Goal: Information Seeking & Learning: Learn about a topic

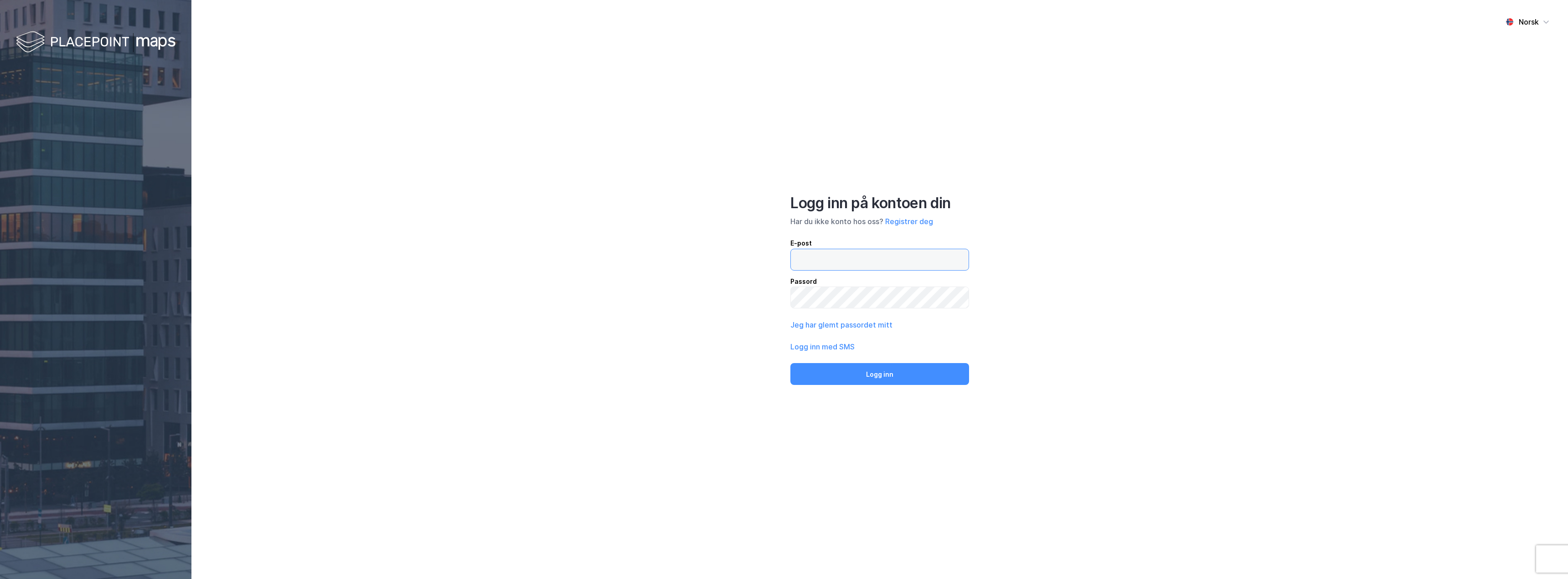
click at [879, 259] on input "email" at bounding box center [880, 260] width 178 height 21
type input "[EMAIL_ADDRESS][DOMAIN_NAME]"
click at [790, 363] on button "Logg inn" at bounding box center [880, 374] width 179 height 22
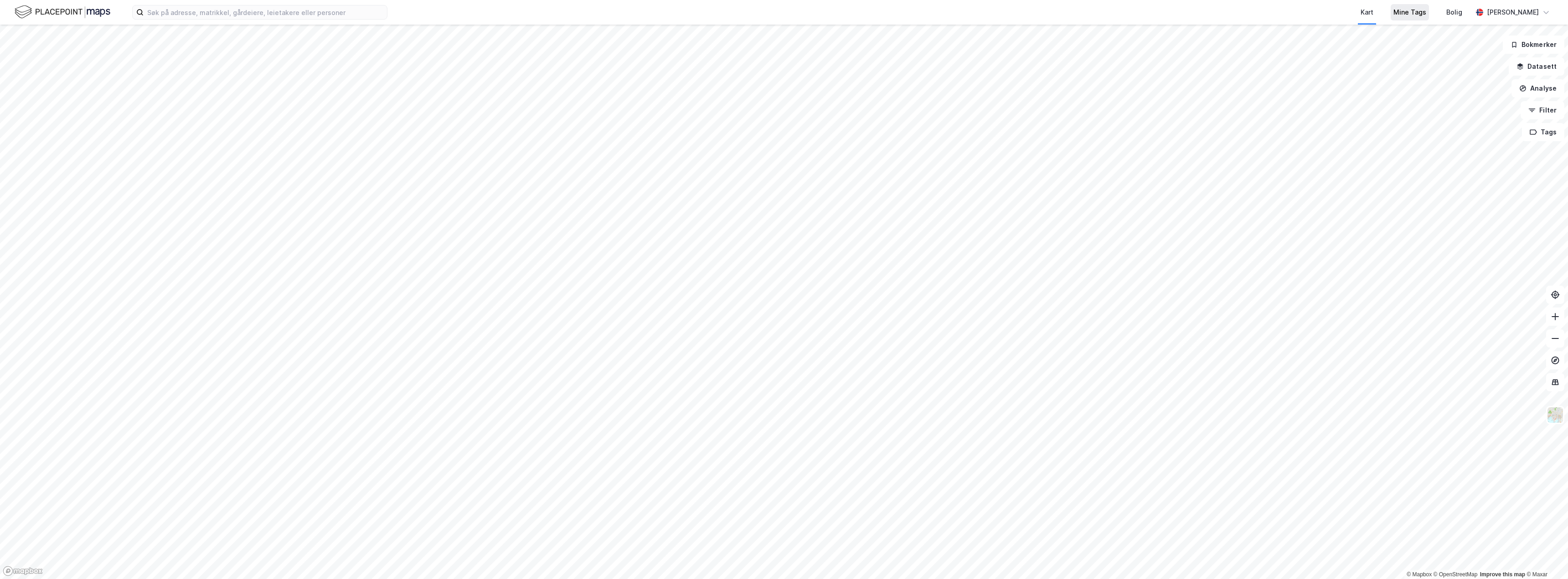
click at [1426, 10] on div "Mine Tags" at bounding box center [1410, 12] width 33 height 11
click at [869, 340] on button "Tag" at bounding box center [857, 340] width 39 height 18
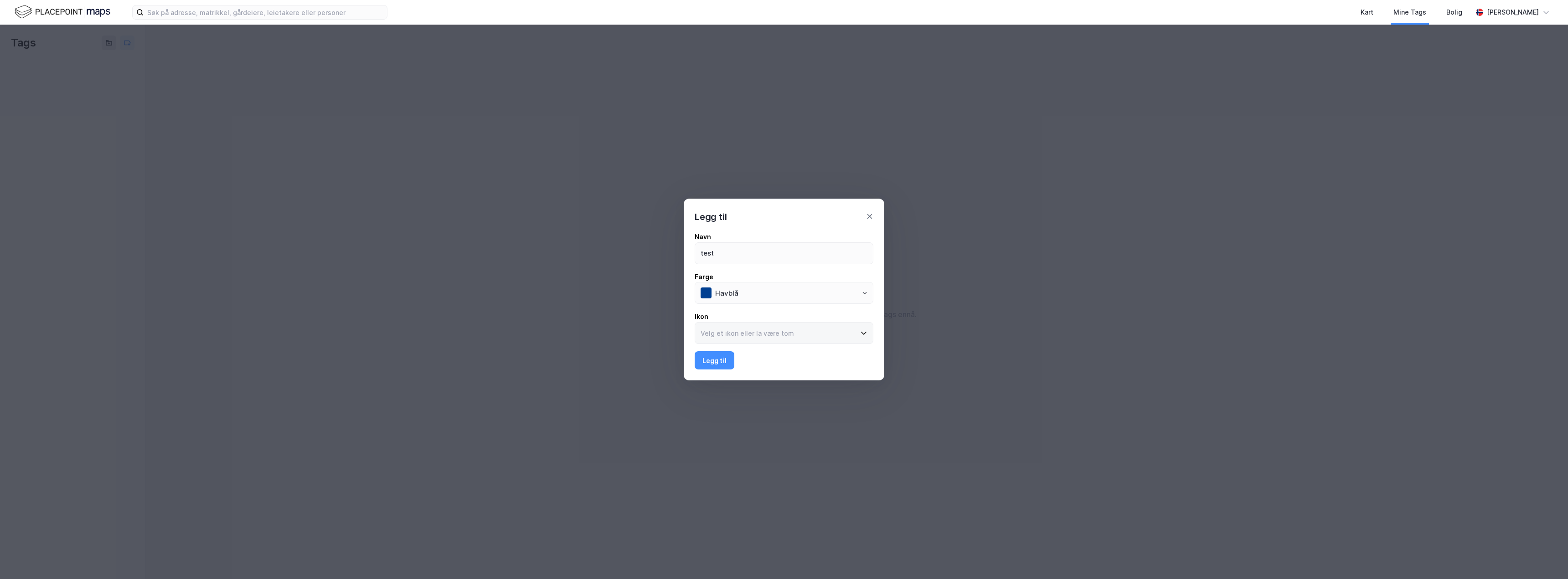
type input "test"
click at [838, 338] on input at bounding box center [779, 333] width 167 height 21
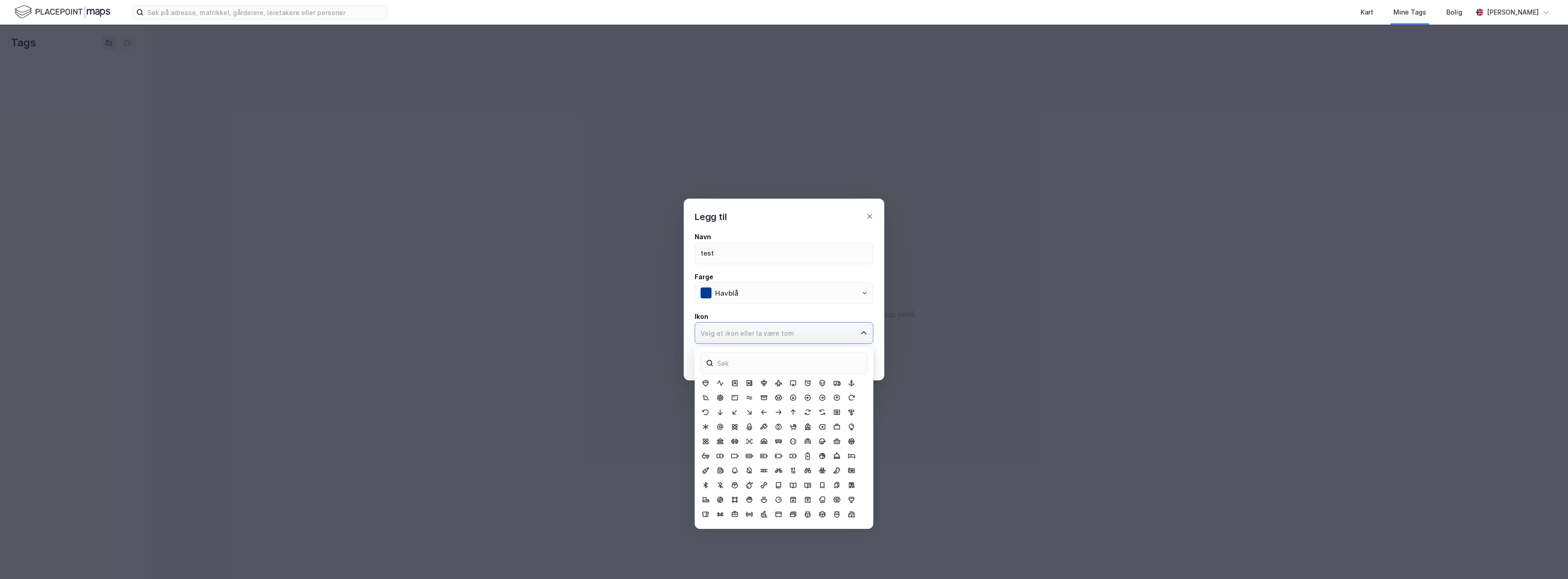
click at [814, 337] on input at bounding box center [779, 333] width 167 height 21
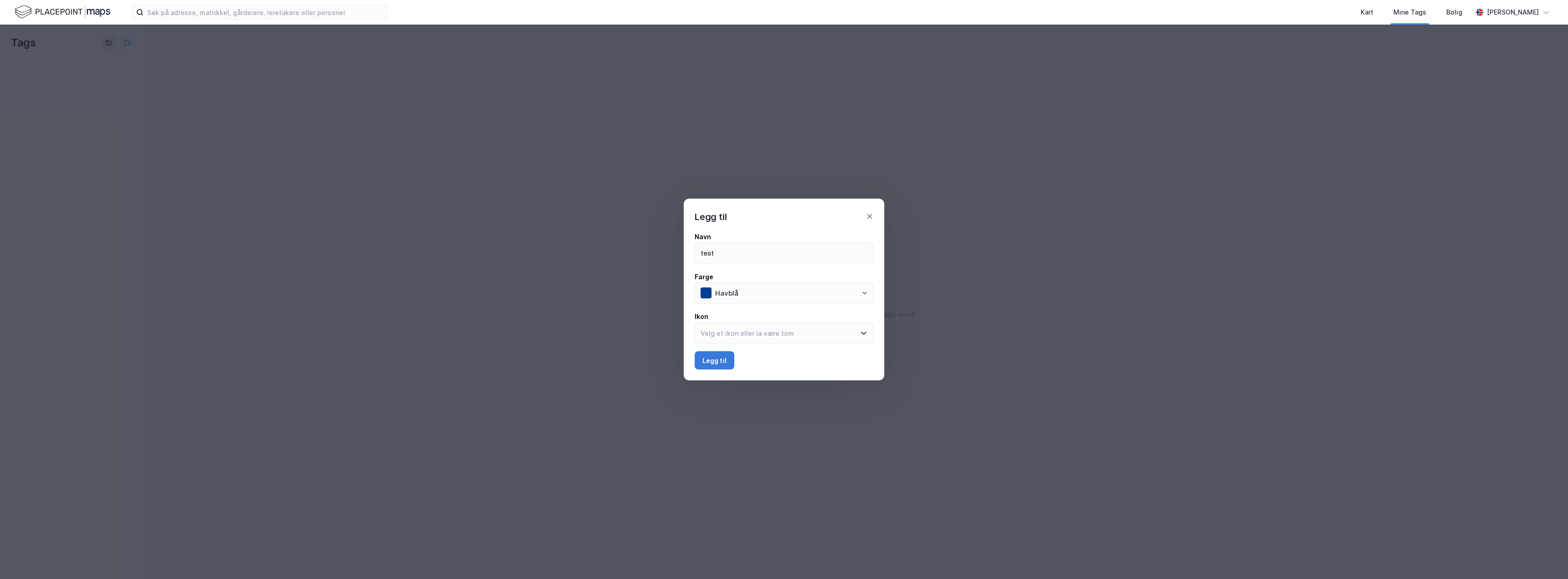
click at [713, 361] on button "Legg til" at bounding box center [714, 360] width 40 height 18
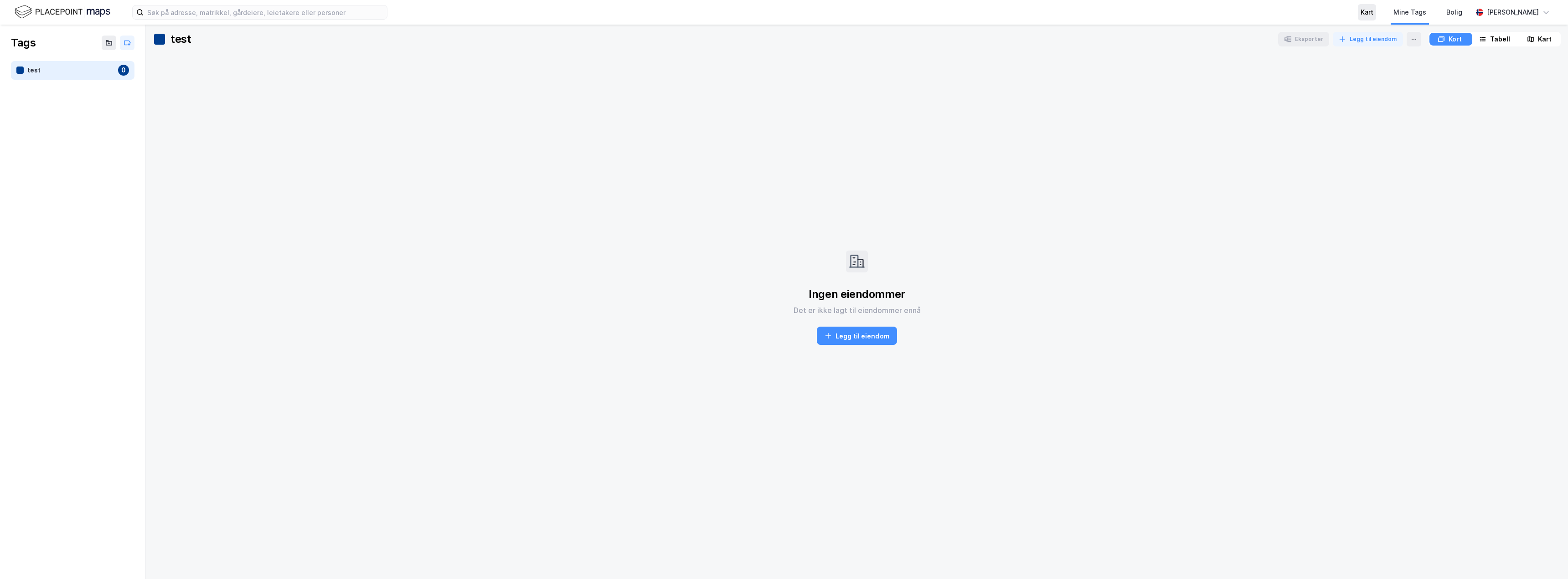
click at [1376, 10] on div "Kart" at bounding box center [1367, 12] width 18 height 16
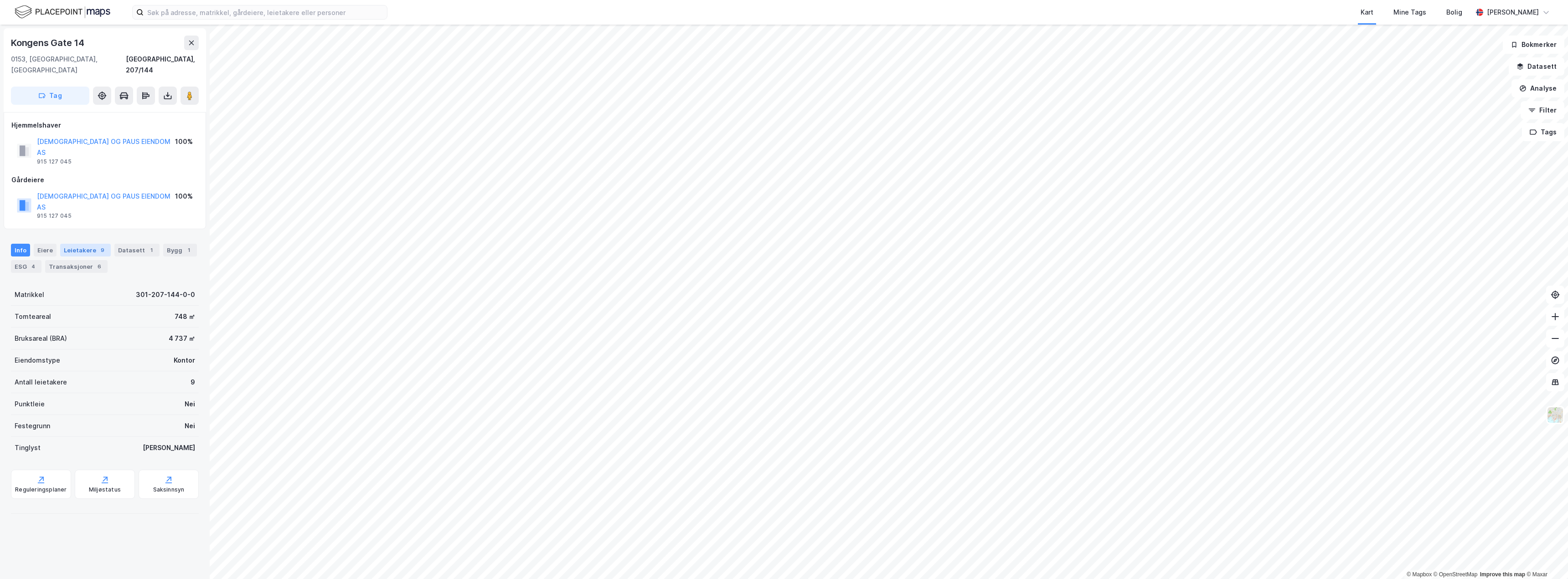
click at [90, 244] on div "Leietakere 9" at bounding box center [85, 250] width 51 height 13
